Goal: Check status: Check status

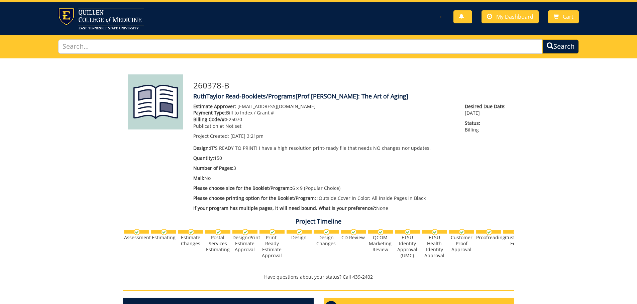
scroll to position [10, 0]
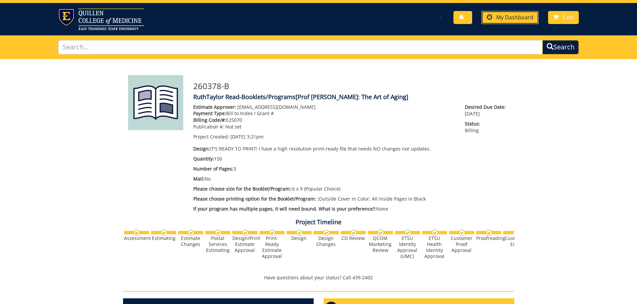
click at [498, 18] on span "My Dashboard" at bounding box center [514, 17] width 37 height 7
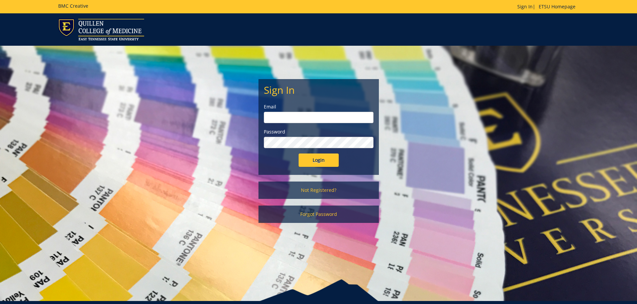
type input "[EMAIL_ADDRESS][DOMAIN_NAME]"
click at [312, 160] on input "Login" at bounding box center [318, 160] width 40 height 13
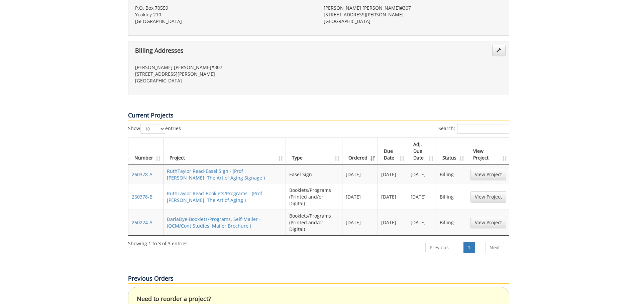
scroll to position [223, 0]
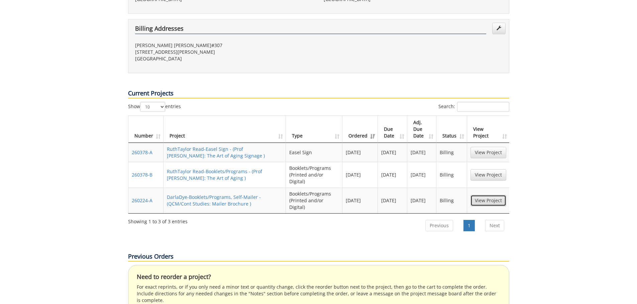
click at [490, 195] on link "View Project" at bounding box center [488, 200] width 36 height 11
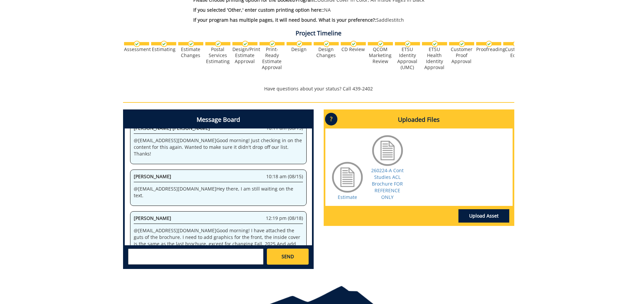
scroll to position [178, 0]
